Goal: Task Accomplishment & Management: Complete application form

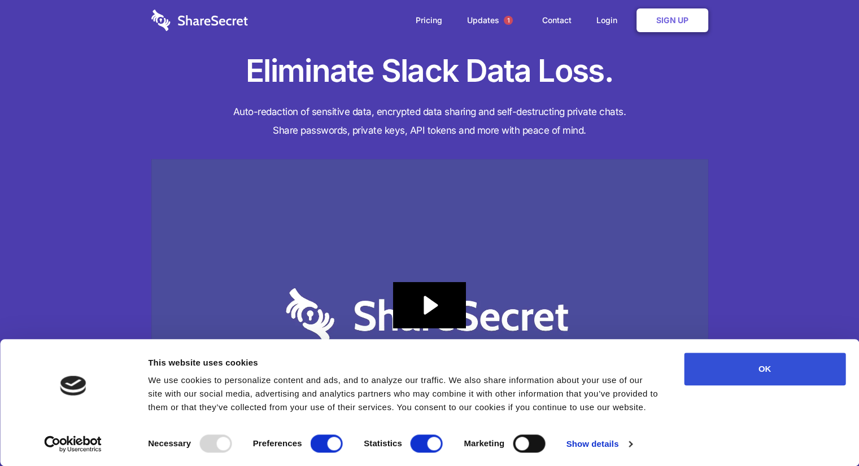
click at [716, 367] on button "OK" at bounding box center [764, 369] width 161 height 33
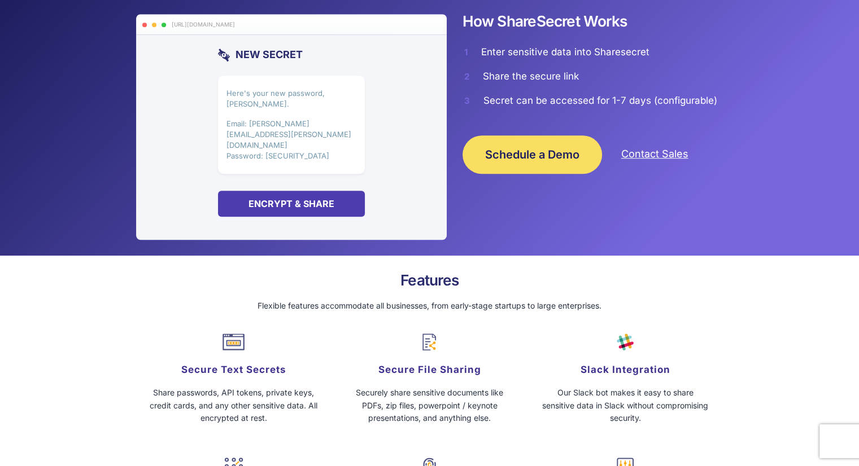
scroll to position [858, 0]
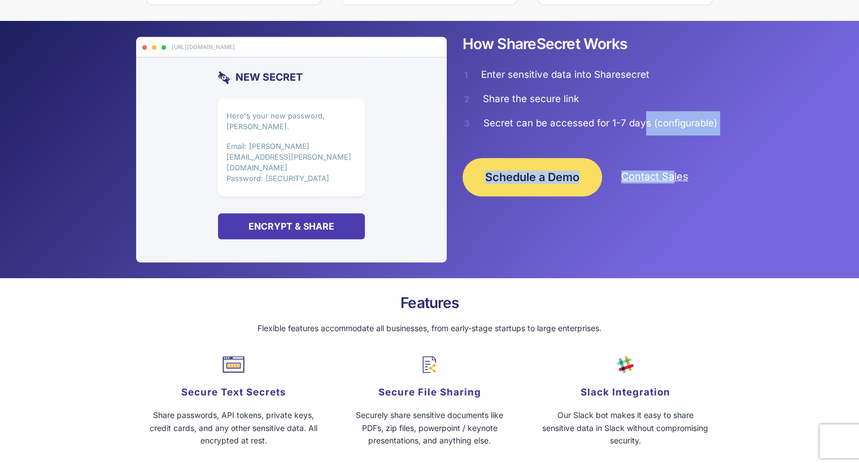
drag, startPoint x: 640, startPoint y: 136, endPoint x: 675, endPoint y: 136, distance: 35.0
click at [675, 135] on li "Secret can be accessed for 1-7 days (configurable)" at bounding box center [589, 123] width 268 height 24
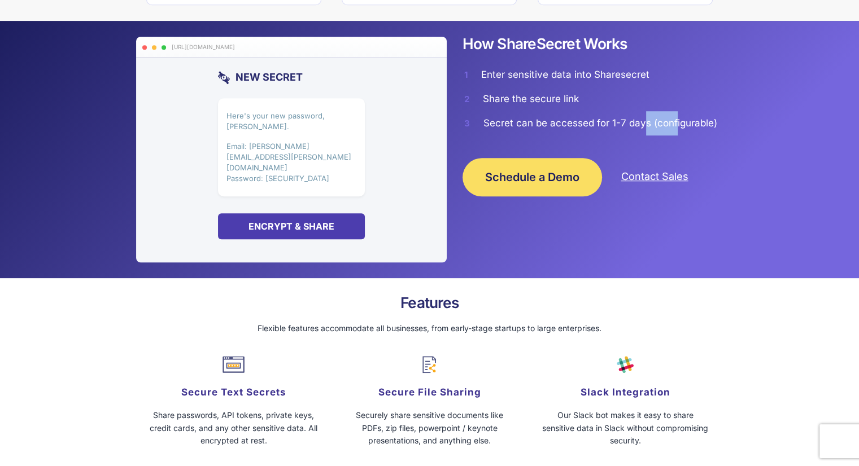
click at [675, 135] on li "Secret can be accessed for 1-7 days (configurable)" at bounding box center [589, 123] width 268 height 24
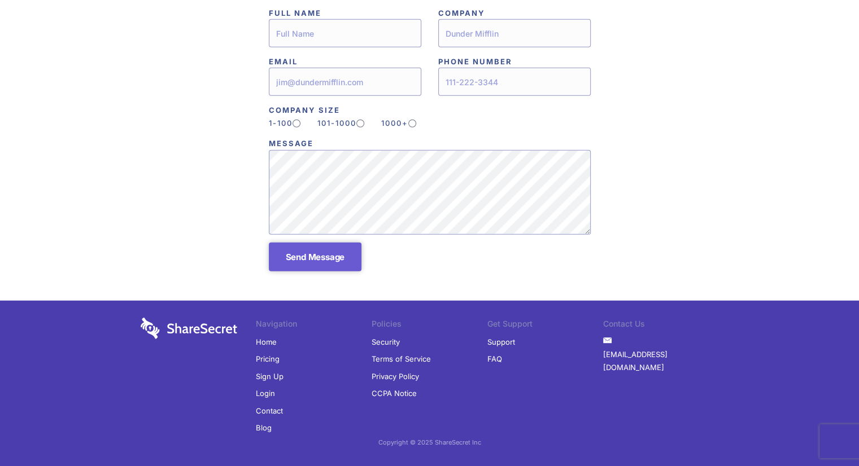
scroll to position [0, 0]
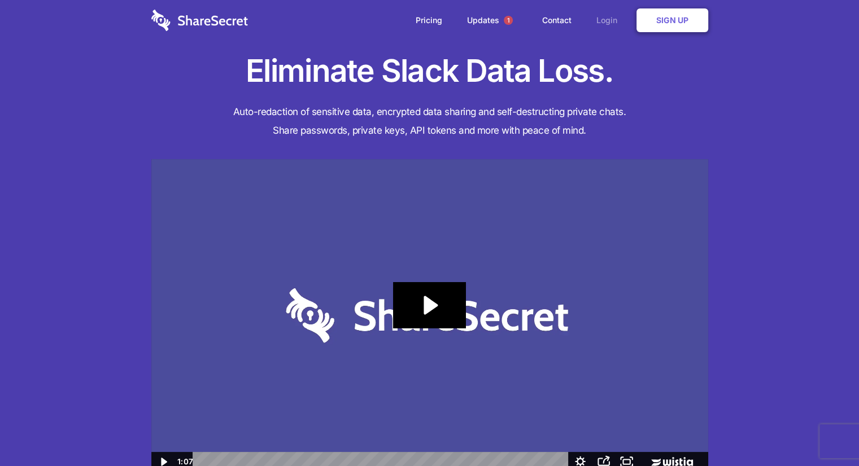
click at [600, 20] on link "Login" at bounding box center [609, 20] width 49 height 35
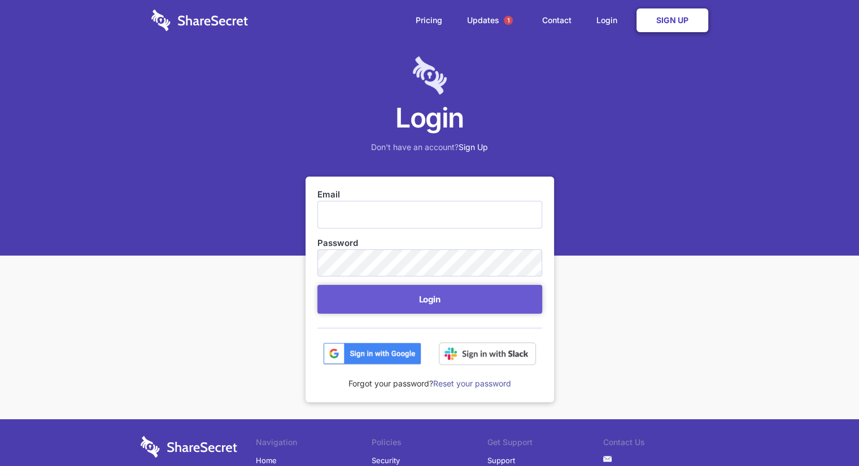
click at [662, 12] on link "Sign Up" at bounding box center [672, 20] width 72 height 24
